Goal: Task Accomplishment & Management: Manage account settings

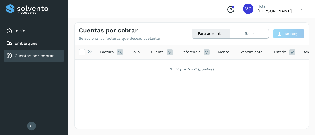
click at [33, 20] on div "Inicio Embarques Cuentas por cobrar" at bounding box center [34, 43] width 68 height 51
click at [248, 34] on button "Todas" at bounding box center [250, 34] width 38 height 10
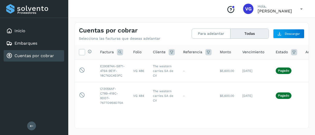
click at [216, 39] on div "Cuentas por cobrar Selecciona las facturas que deseas adelantar Para adelantar …" at bounding box center [192, 32] width 234 height 18
click at [231, 34] on button "Para adelantar" at bounding box center [250, 34] width 38 height 10
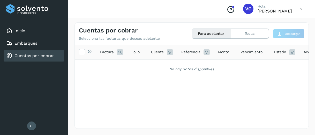
click at [208, 34] on button "Para adelantar" at bounding box center [211, 34] width 39 height 10
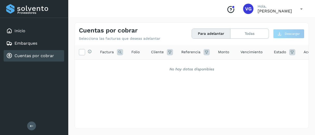
click at [208, 34] on button "Para adelantar" at bounding box center [211, 34] width 39 height 10
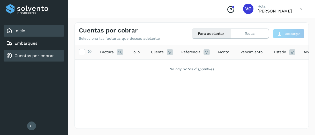
click at [27, 33] on div "Inicio" at bounding box center [34, 30] width 61 height 11
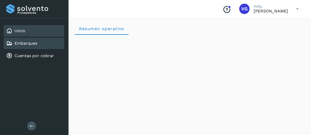
click at [29, 43] on link "Embarques" at bounding box center [26, 43] width 23 height 5
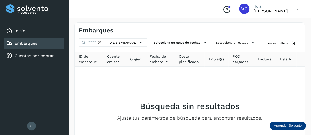
click at [39, 45] on div "Embarques" at bounding box center [34, 43] width 61 height 11
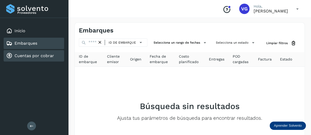
click at [39, 55] on link "Cuentas por cobrar" at bounding box center [35, 55] width 40 height 5
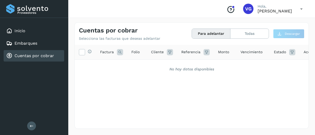
click at [39, 55] on link "Cuentas por cobrar" at bounding box center [35, 55] width 40 height 5
click at [256, 32] on button "Todas" at bounding box center [250, 34] width 38 height 10
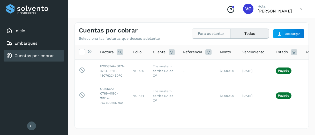
click at [231, 37] on button "Para adelantar" at bounding box center [250, 34] width 38 height 10
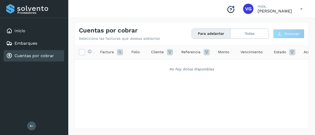
click at [118, 25] on div "Cuentas por cobrar Selecciona las facturas que deseas adelantar Para adelantar …" at bounding box center [192, 32] width 234 height 18
click at [239, 35] on button "Todas" at bounding box center [250, 34] width 38 height 10
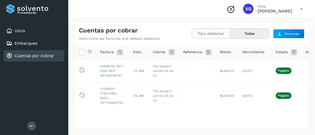
click at [231, 34] on button "Para adelantar" at bounding box center [250, 34] width 38 height 10
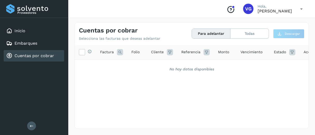
click at [211, 34] on button "Para adelantar" at bounding box center [211, 34] width 39 height 10
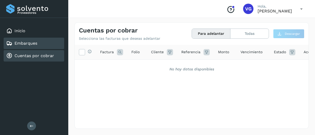
click at [37, 41] on link "Embarques" at bounding box center [26, 43] width 23 height 5
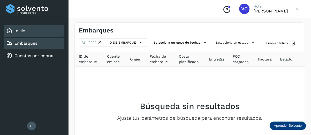
click at [33, 33] on div "Inicio" at bounding box center [34, 30] width 61 height 11
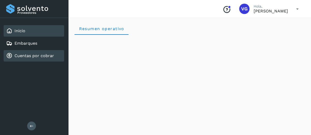
click at [33, 60] on div "Cuentas por cobrar" at bounding box center [34, 55] width 61 height 11
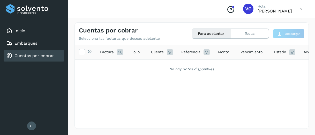
click at [33, 60] on div "Cuentas por cobrar" at bounding box center [34, 55] width 61 height 11
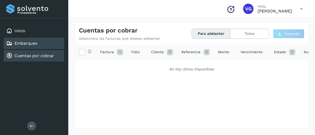
drag, startPoint x: 33, startPoint y: 60, endPoint x: 31, endPoint y: 47, distance: 13.6
click at [31, 47] on div "Inicio Embarques Cuentas por cobrar" at bounding box center [34, 43] width 68 height 51
click at [31, 47] on div "Embarques" at bounding box center [34, 43] width 61 height 11
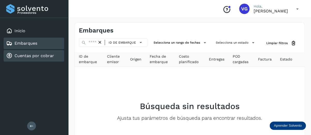
click at [35, 60] on div "Cuentas por cobrar" at bounding box center [34, 55] width 61 height 11
